Goal: Task Accomplishment & Management: Complete application form

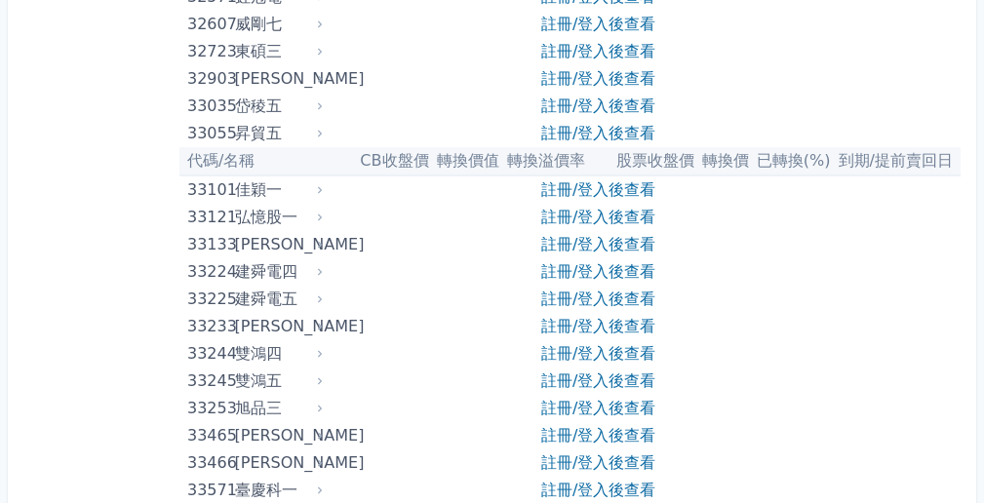
scroll to position [3685, 0]
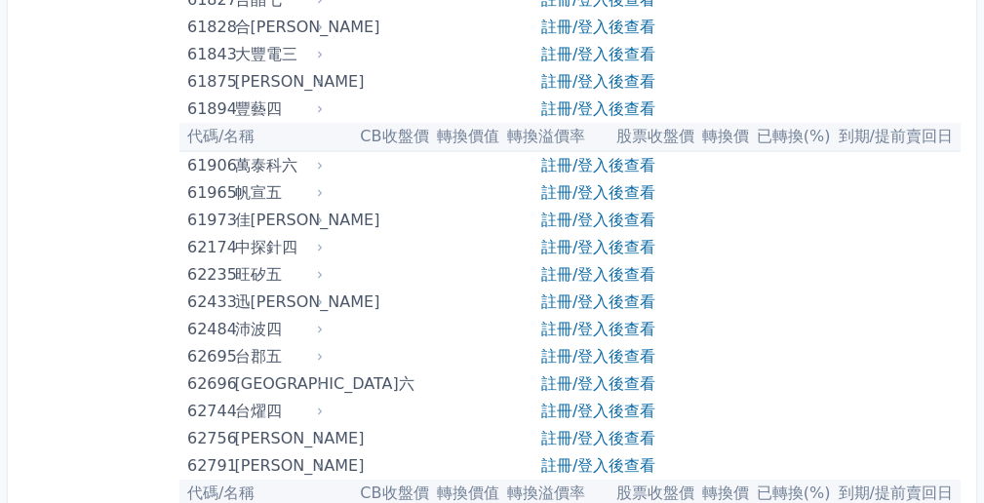
drag, startPoint x: 992, startPoint y: 57, endPoint x: 998, endPoint y: 336, distance: 279.1
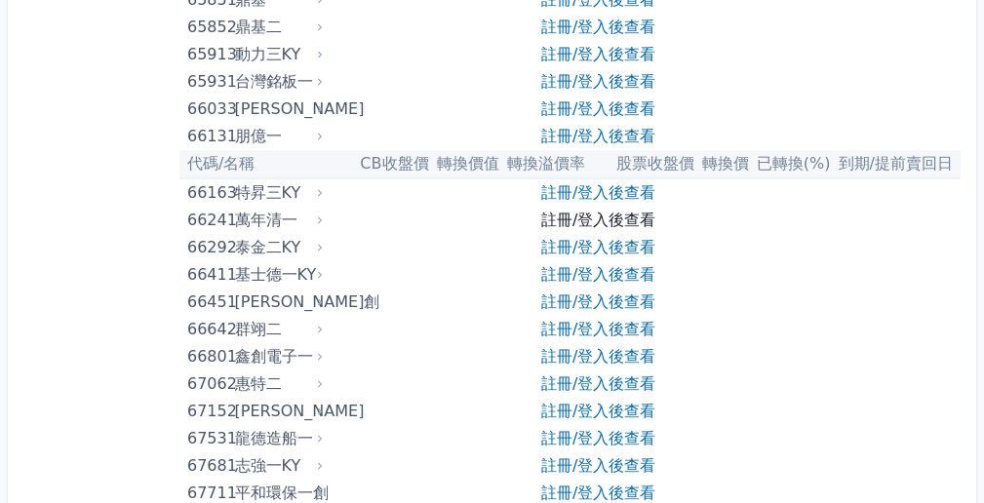
scroll to position [9289, 0]
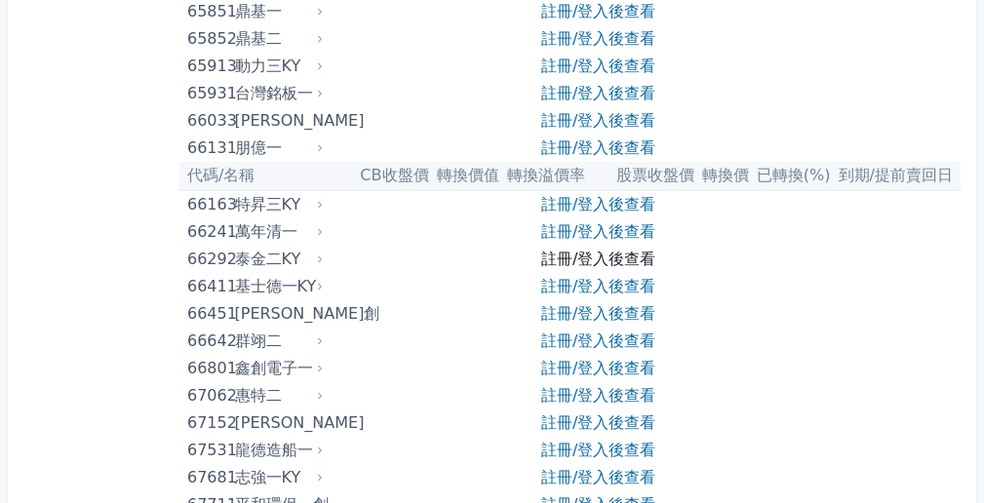
click at [599, 255] on link "註冊/登入後查看" at bounding box center [598, 259] width 114 height 19
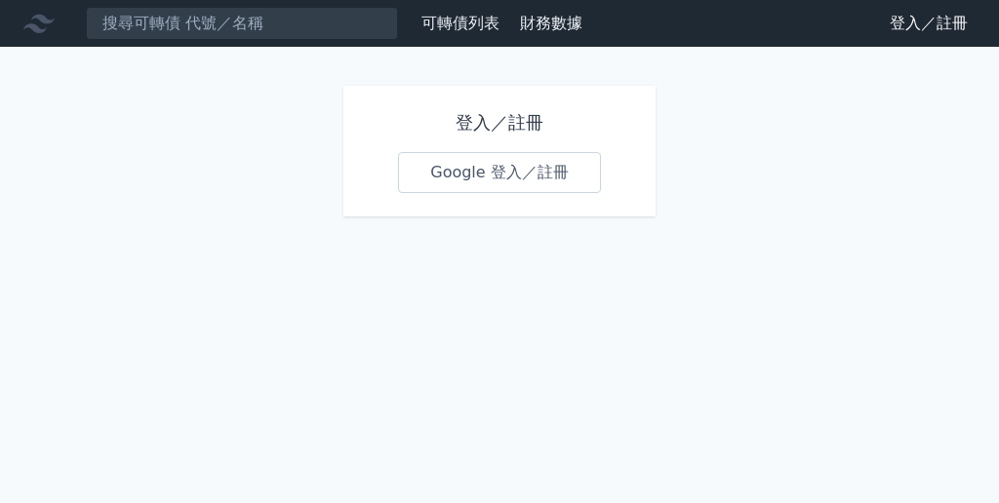
click at [499, 180] on link "Google 登入／註冊" at bounding box center [499, 172] width 203 height 41
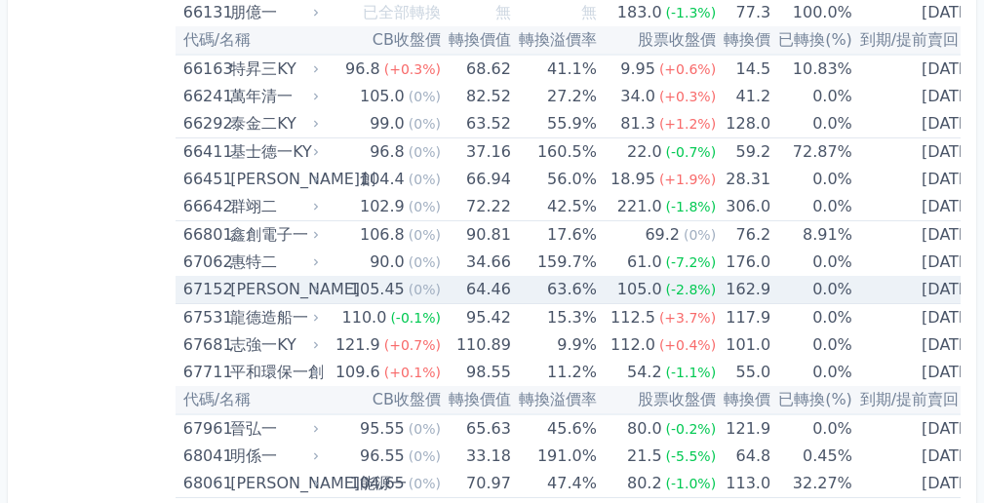
scroll to position [9486, 0]
